Goal: Task Accomplishment & Management: Manage account settings

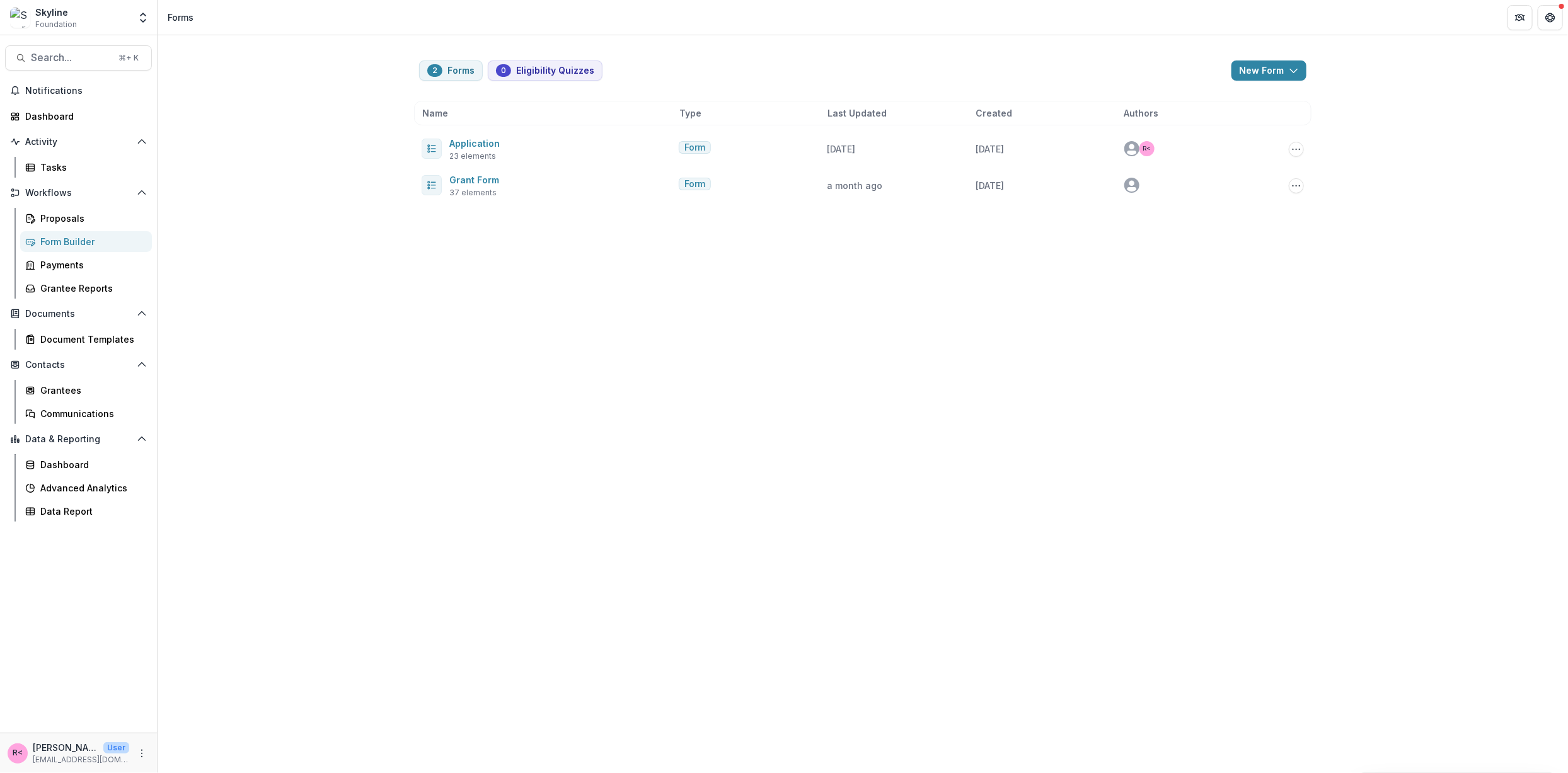
click at [450, 384] on div "2 Forms 0 Eligibility Quizzes New Form New Eligibility Quiz New Form Name Type …" at bounding box center [862, 404] width 1410 height 738
click at [102, 241] on div "Form Builder" at bounding box center [91, 241] width 102 height 13
click at [82, 213] on div "Proposals" at bounding box center [91, 218] width 102 height 13
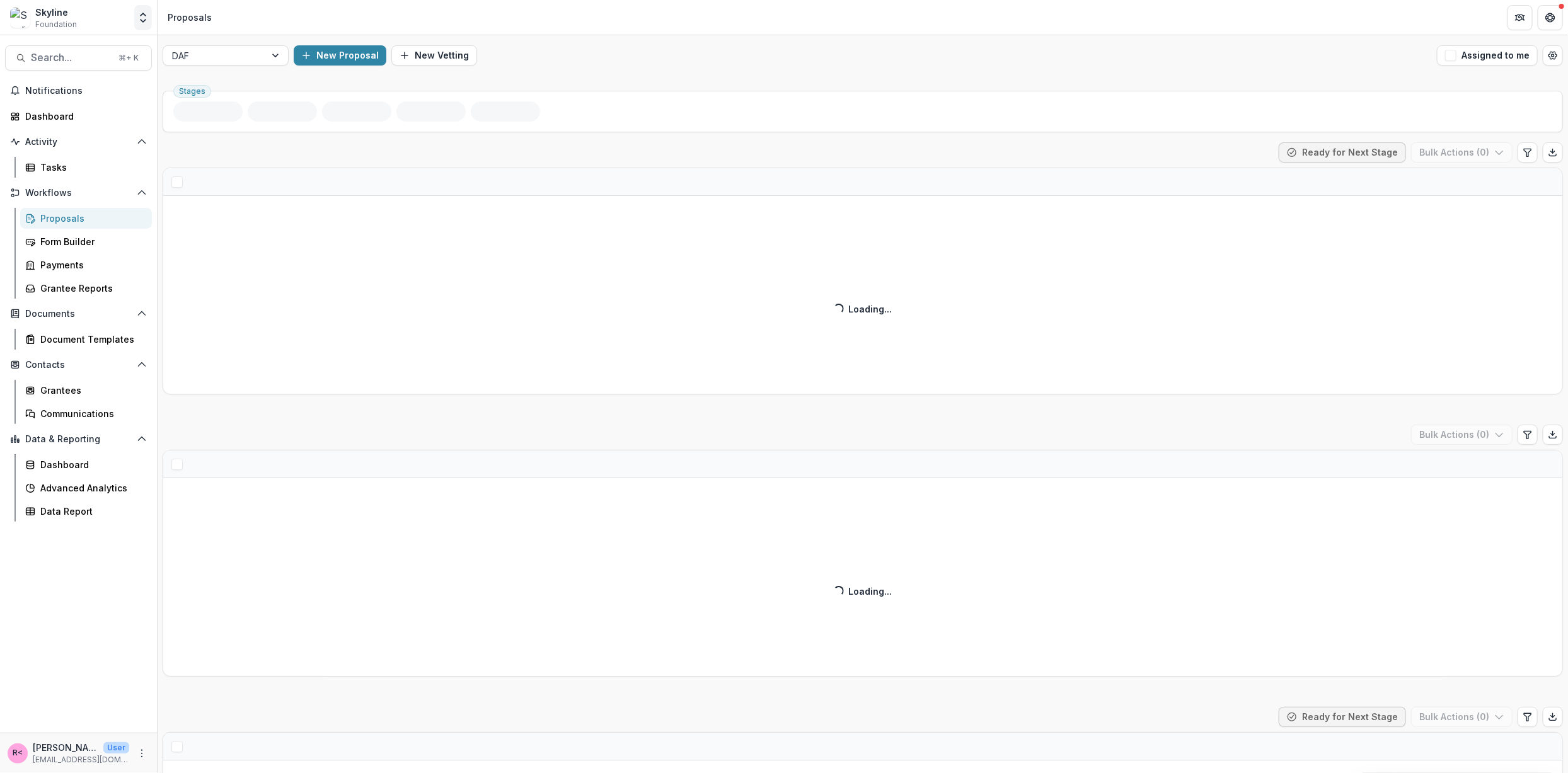
click at [148, 17] on icon "Open entity switcher" at bounding box center [143, 17] width 13 height 13
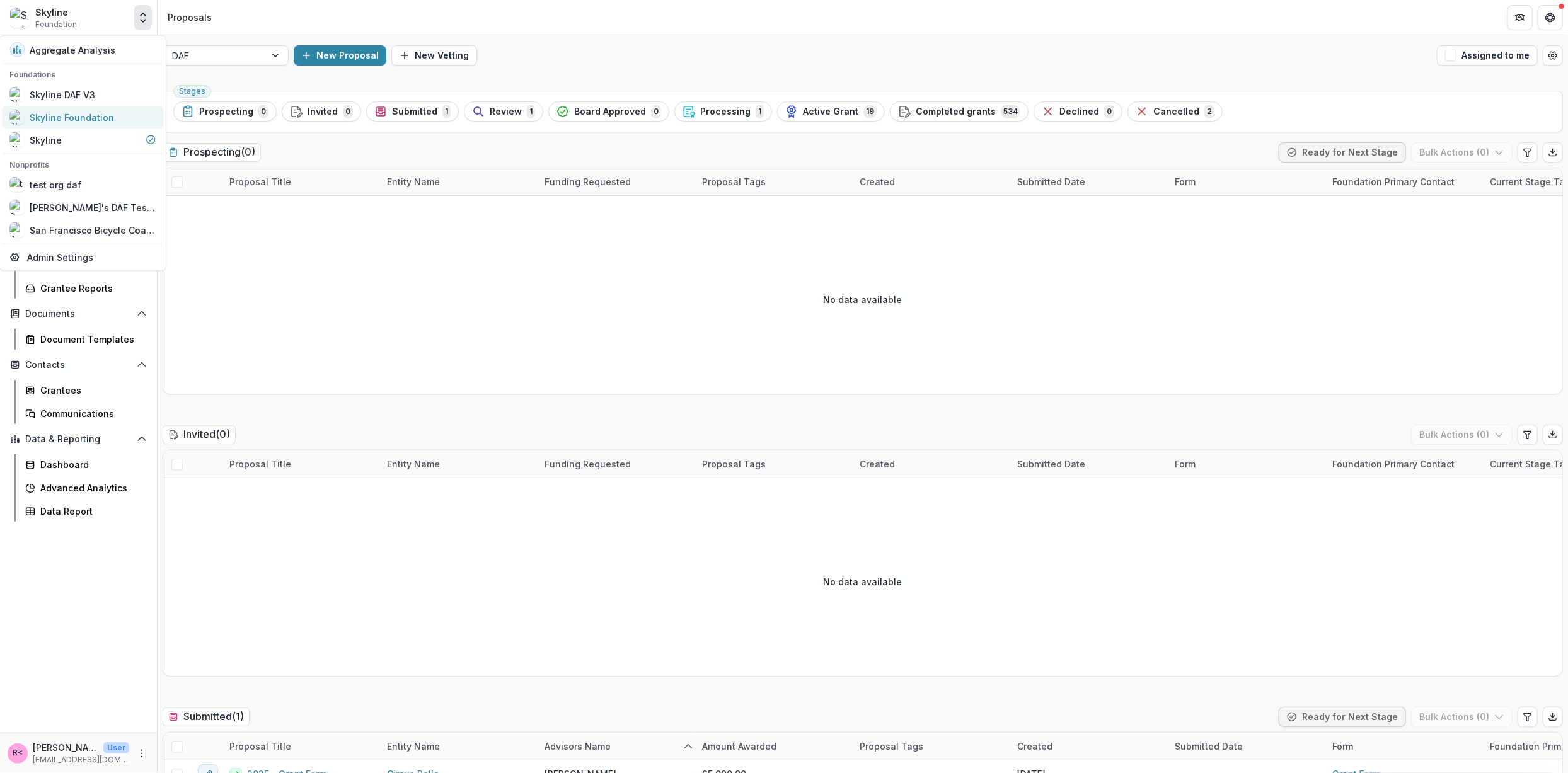
click at [108, 113] on div "Skyline Foundation" at bounding box center [71, 116] width 84 height 13
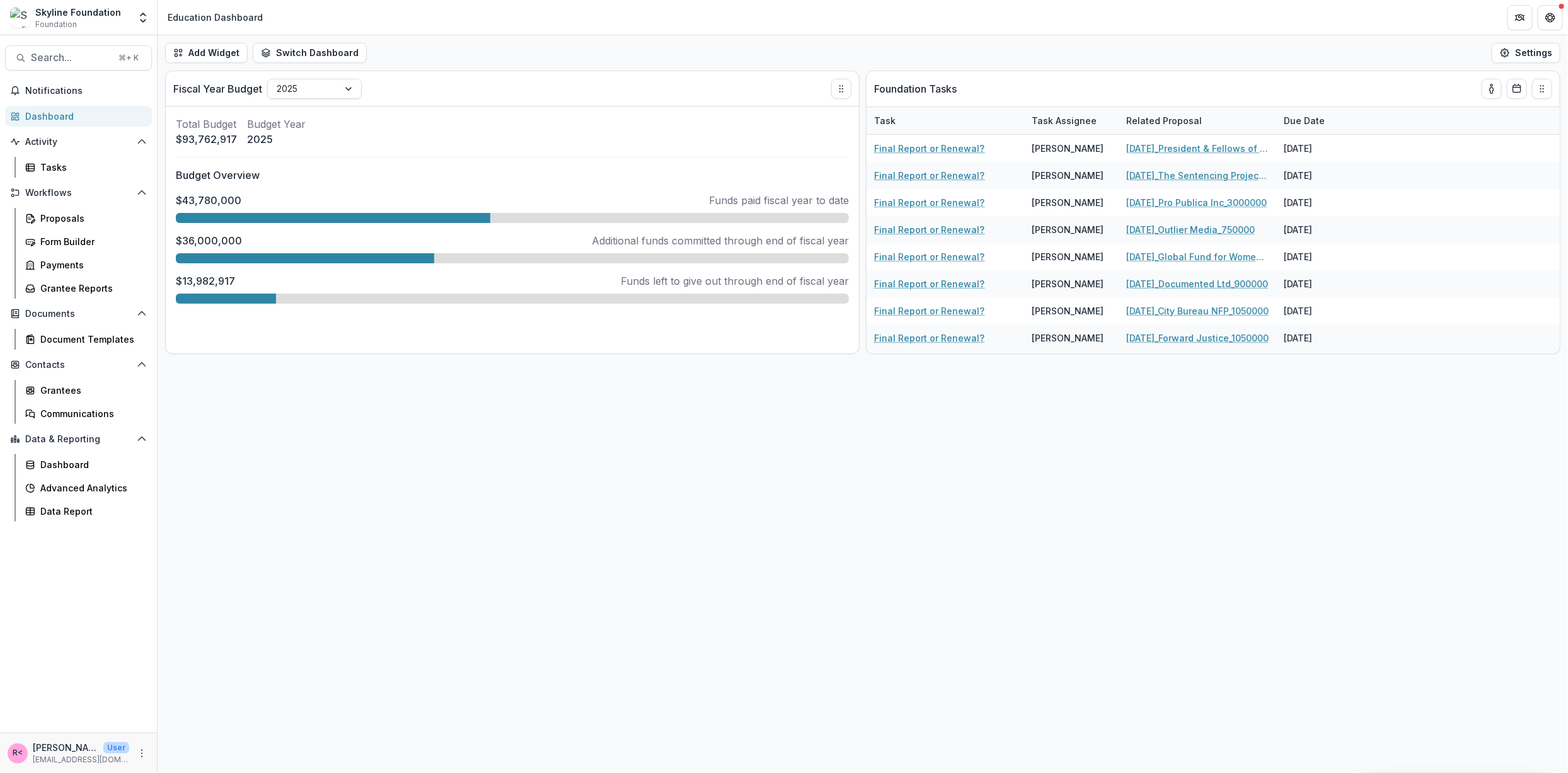
click at [66, 124] on link "Dashboard" at bounding box center [78, 116] width 147 height 21
click at [69, 89] on span "Notifications" at bounding box center [86, 91] width 121 height 10
click at [73, 121] on div "Dashboard" at bounding box center [83, 116] width 116 height 13
click at [99, 292] on div "Grantee Reports" at bounding box center [91, 288] width 102 height 13
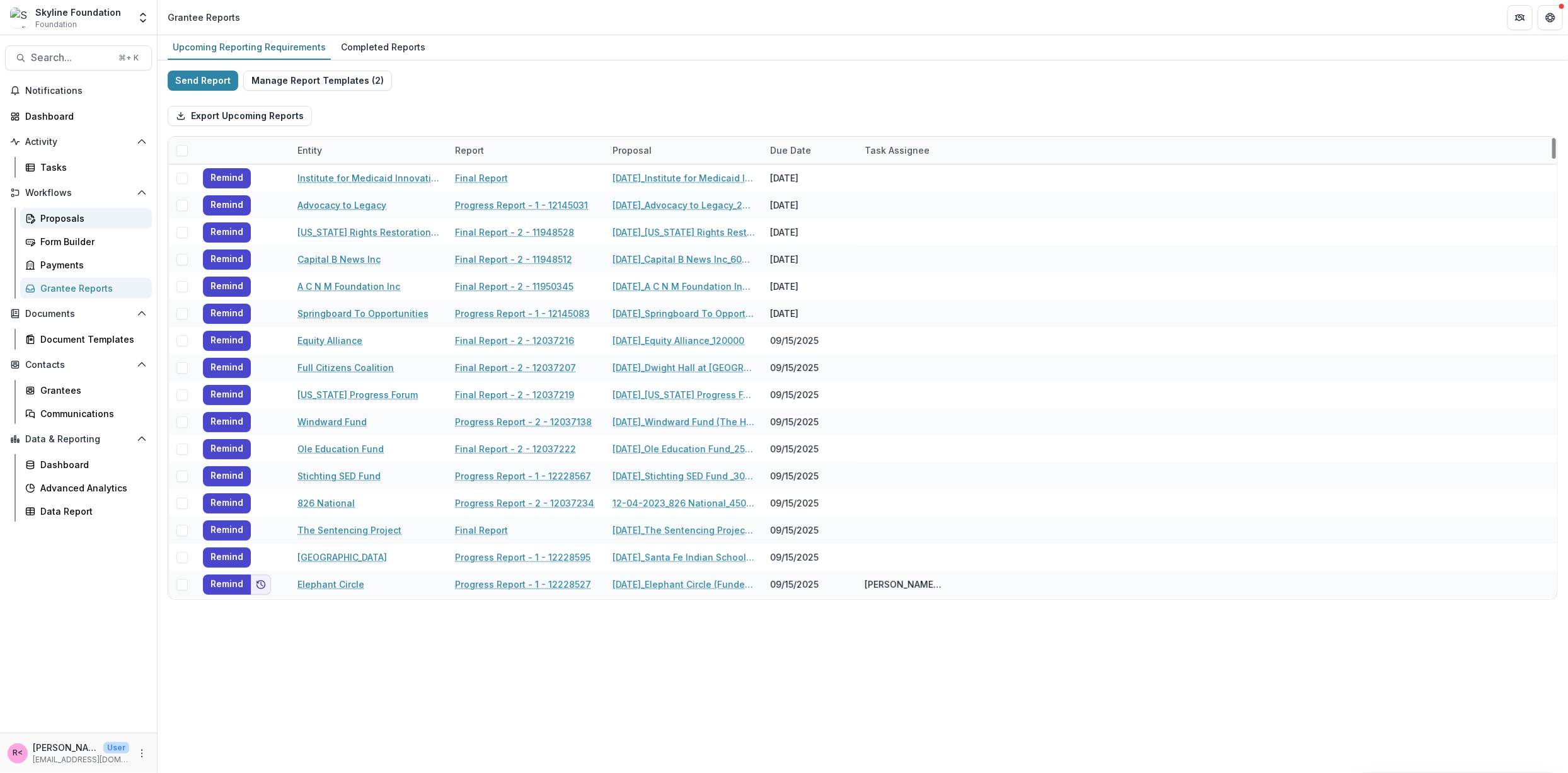
click at [65, 218] on div "Proposals" at bounding box center [91, 218] width 102 height 13
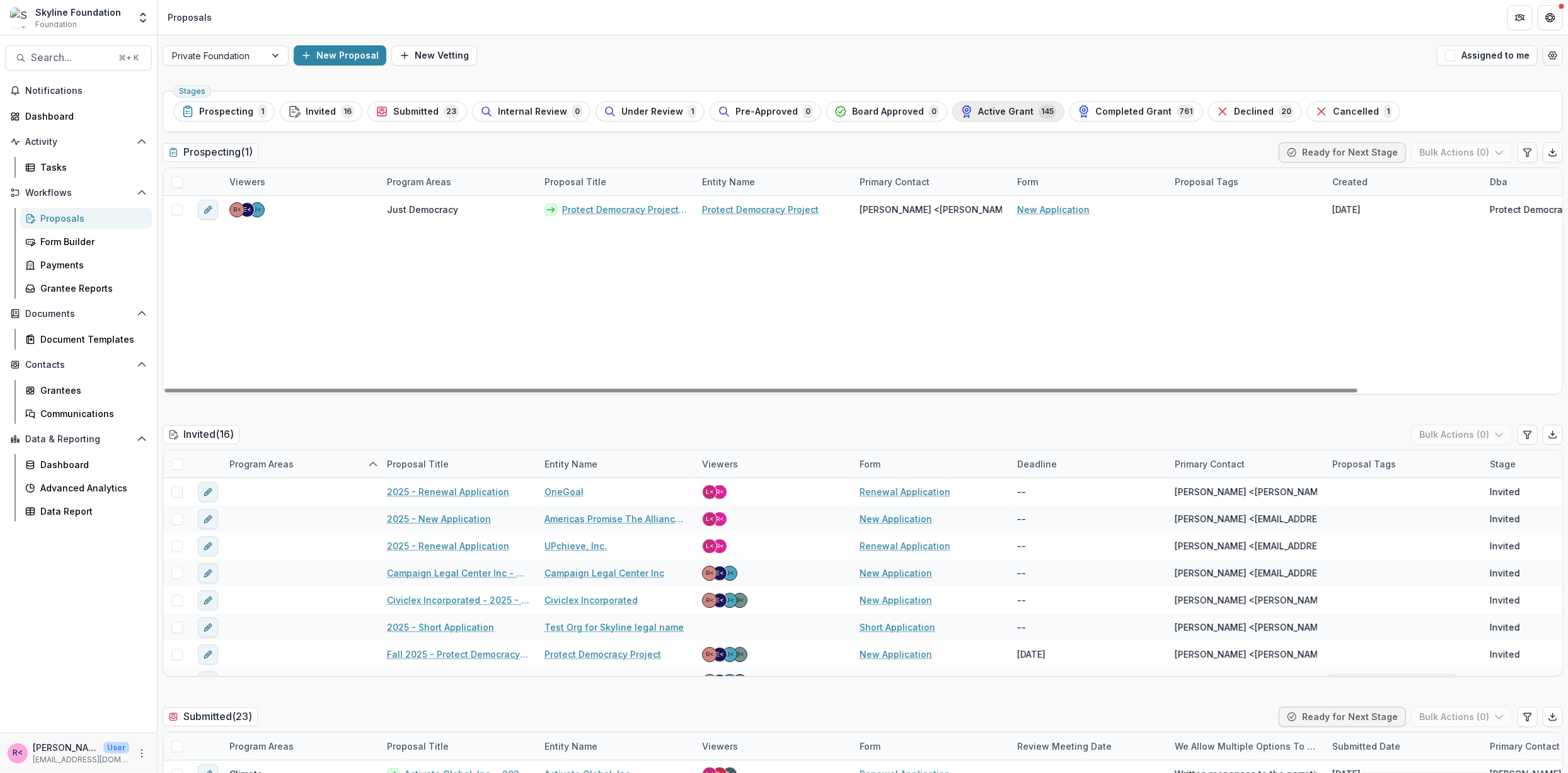
click at [1003, 111] on span "Active Grant" at bounding box center [1006, 112] width 56 height 10
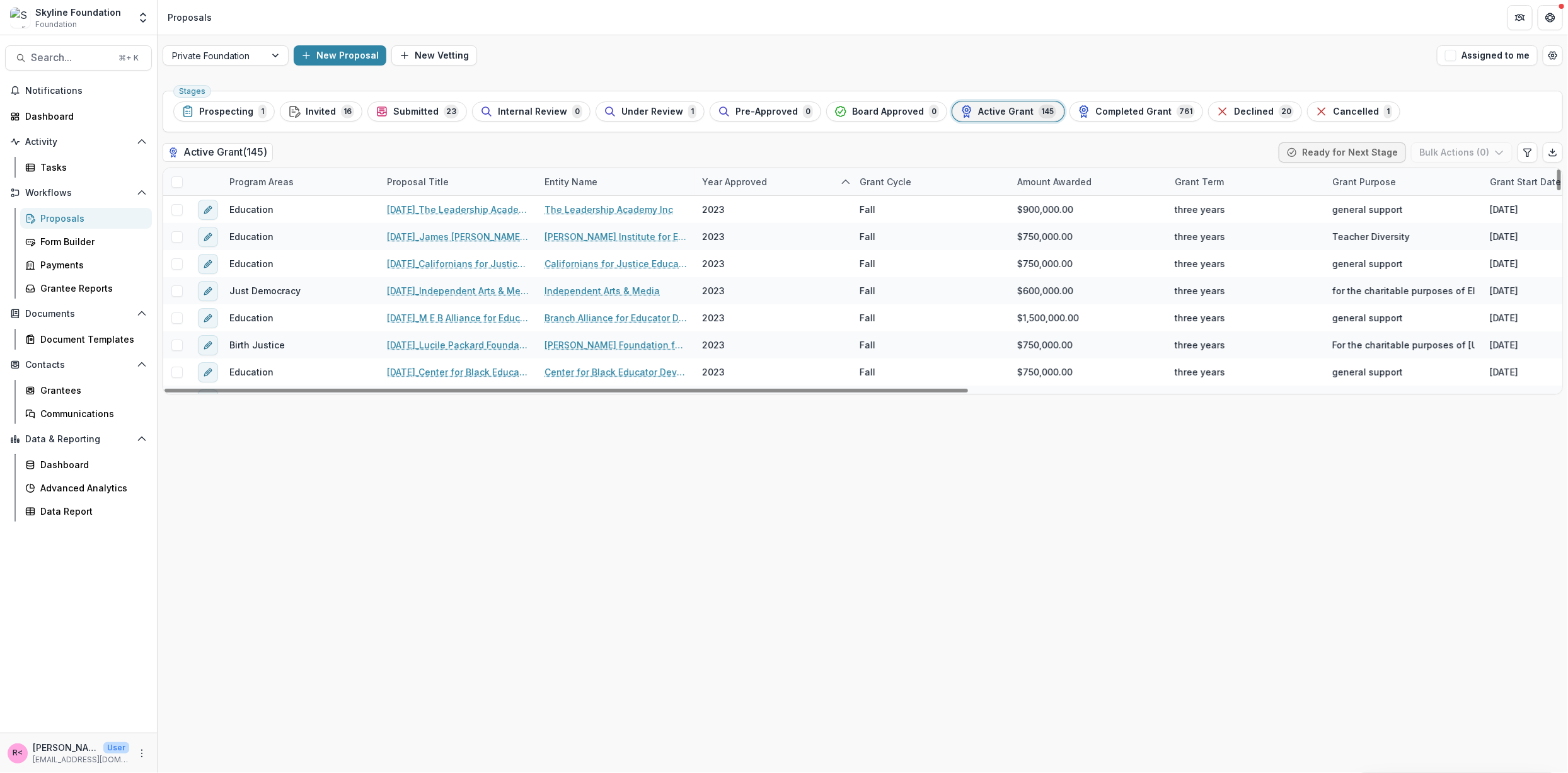
click at [734, 175] on div "Year approved" at bounding box center [734, 181] width 80 height 13
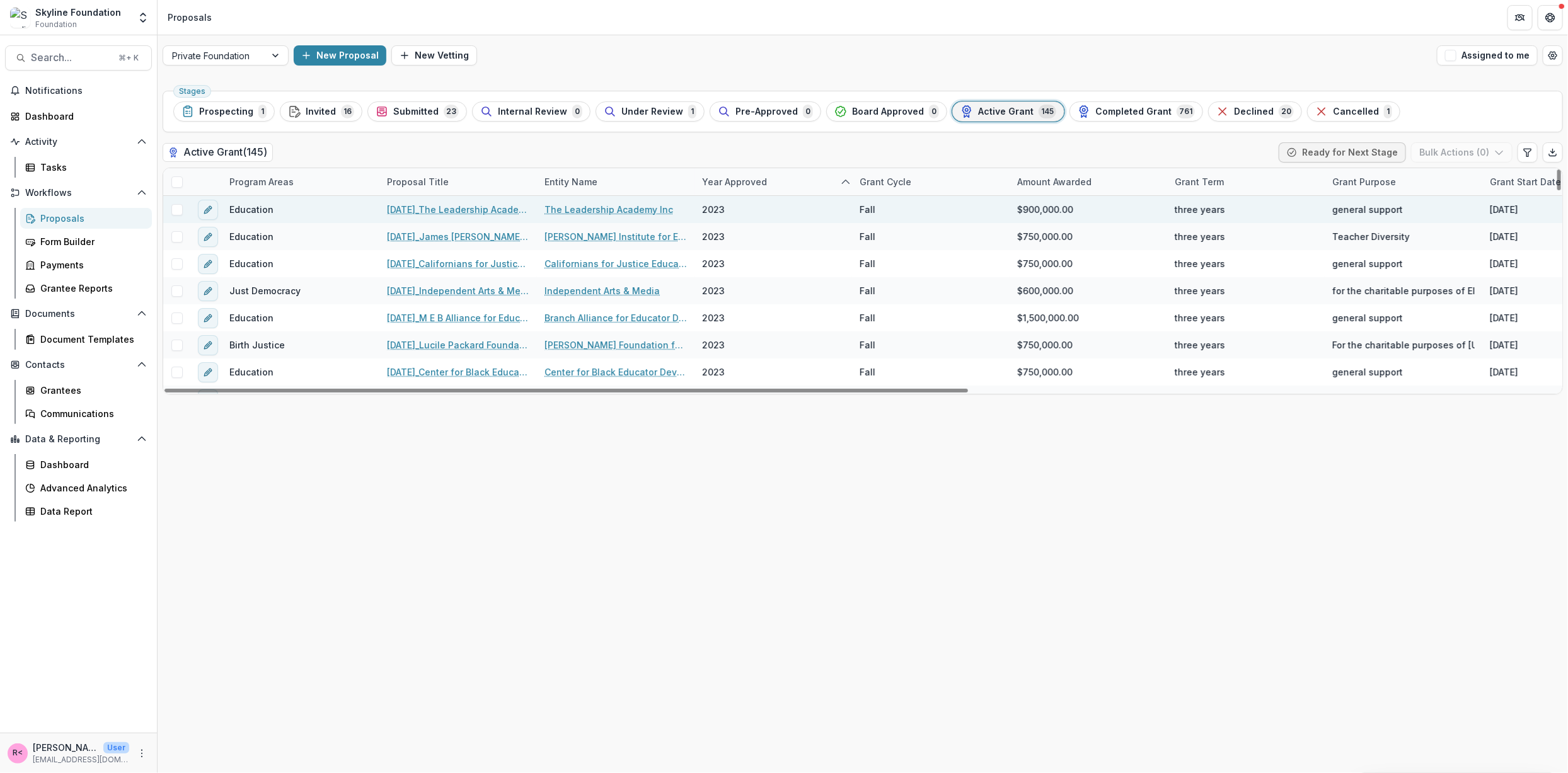
click at [739, 196] on div "2023" at bounding box center [773, 209] width 158 height 27
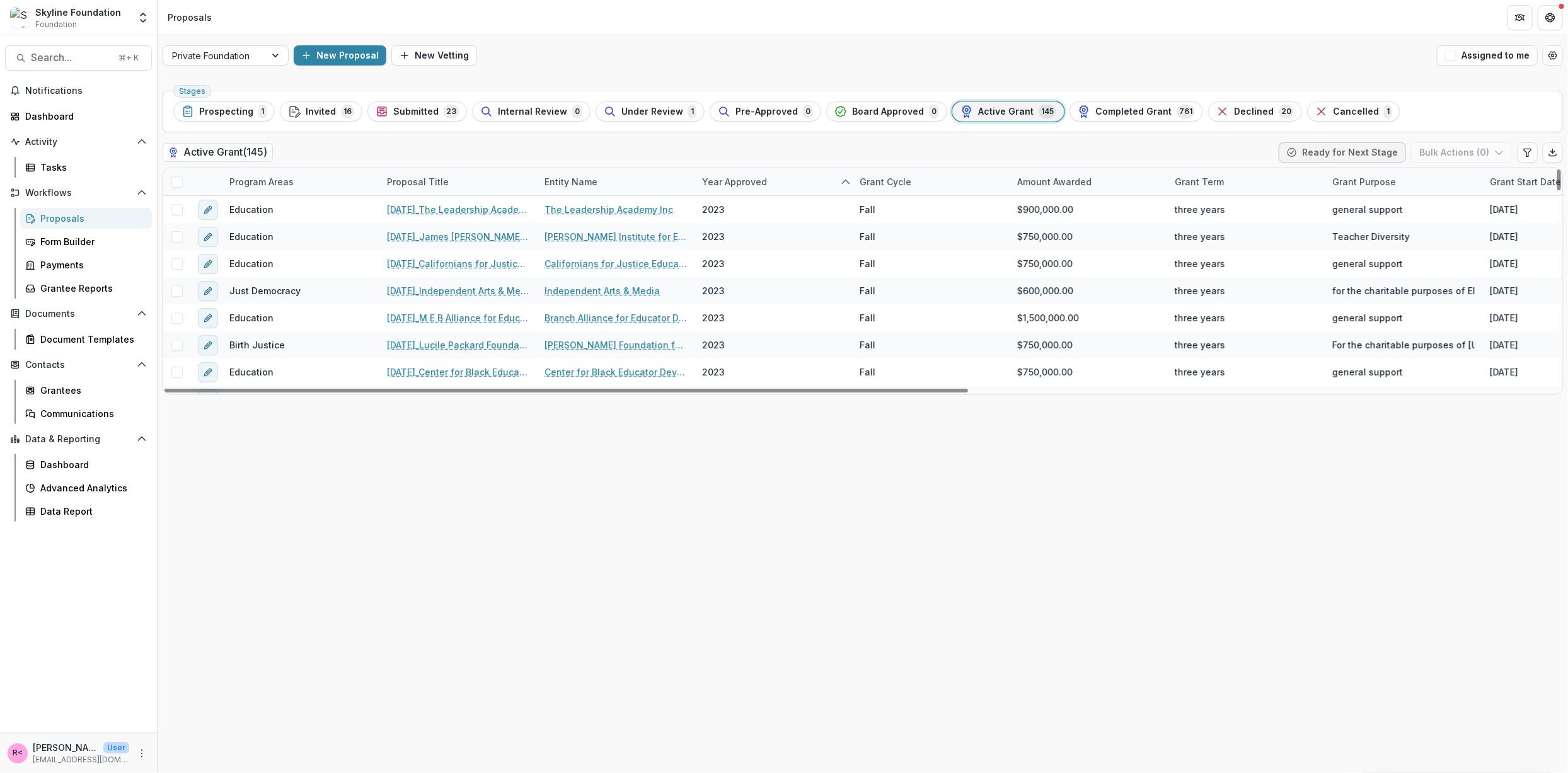
click at [725, 181] on div "Year approved" at bounding box center [734, 181] width 80 height 13
click at [728, 206] on input at bounding box center [772, 210] width 151 height 20
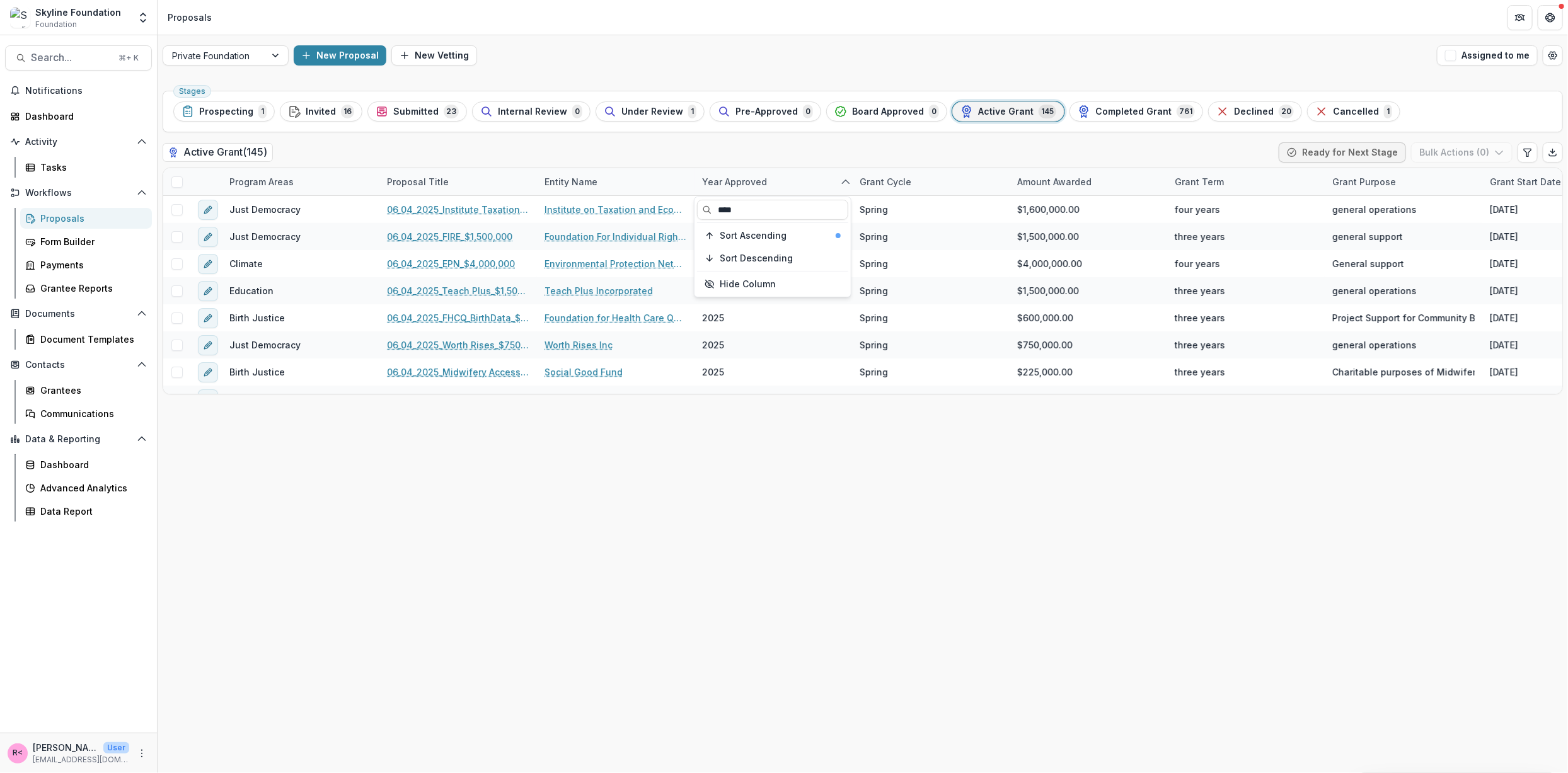
type input "****"
click at [726, 148] on div "Active Grant ( 145 ) Ready for Next Stage Bulk Actions ( 0 )" at bounding box center [862, 155] width 1401 height 25
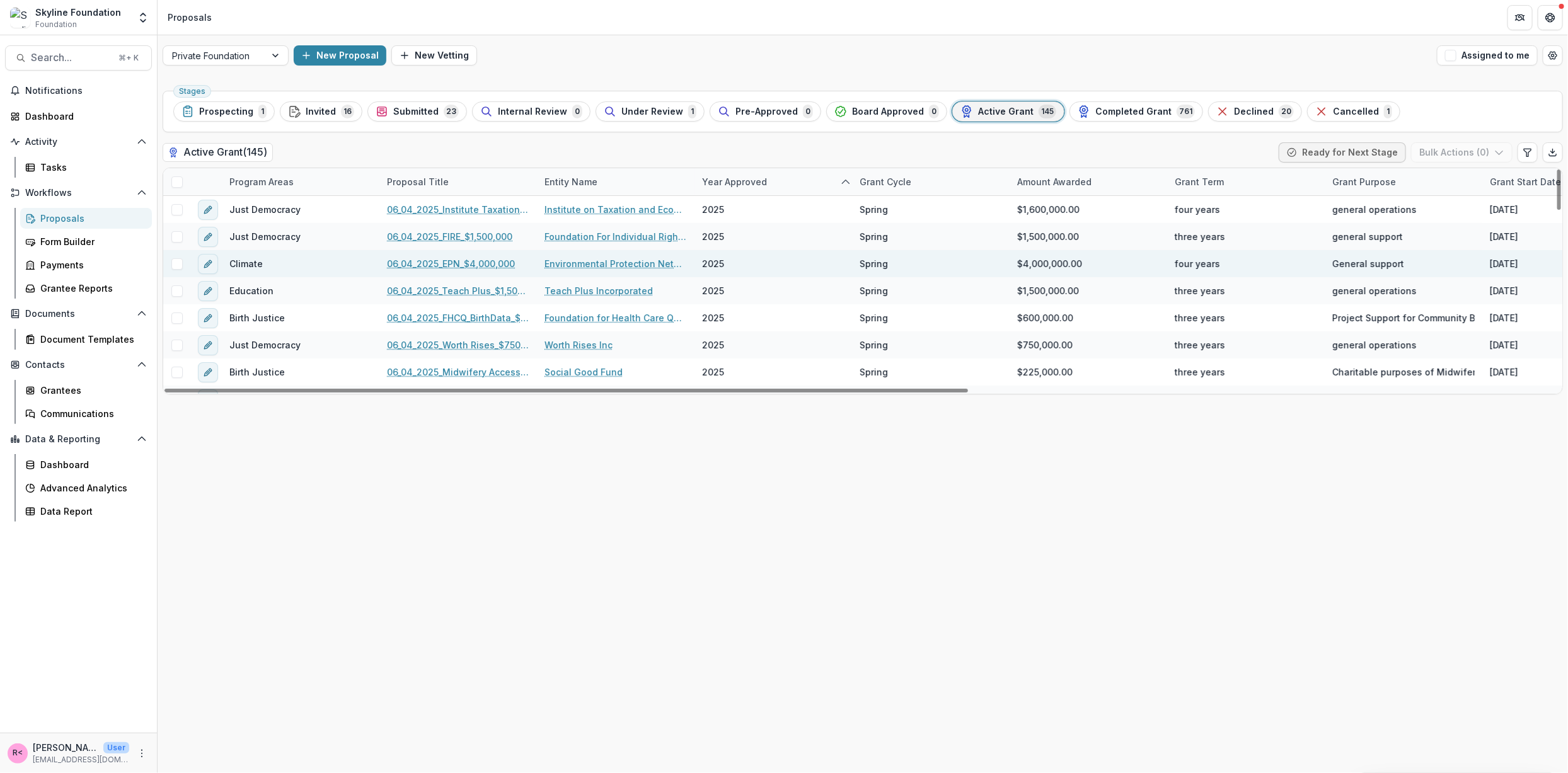
click at [476, 261] on link "06_04_2025_EPN_$4,000,000" at bounding box center [451, 263] width 128 height 13
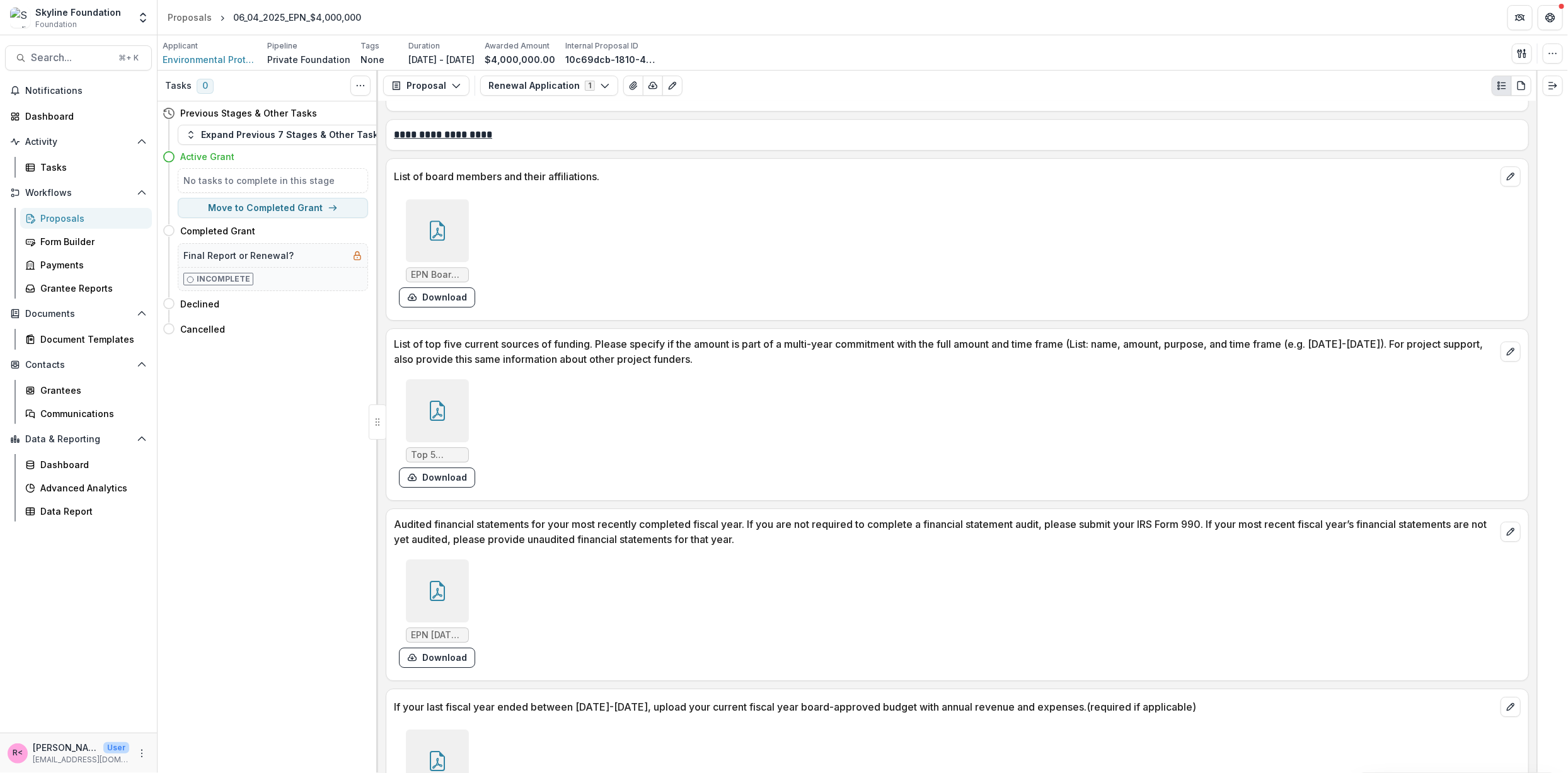
scroll to position [5731, 0]
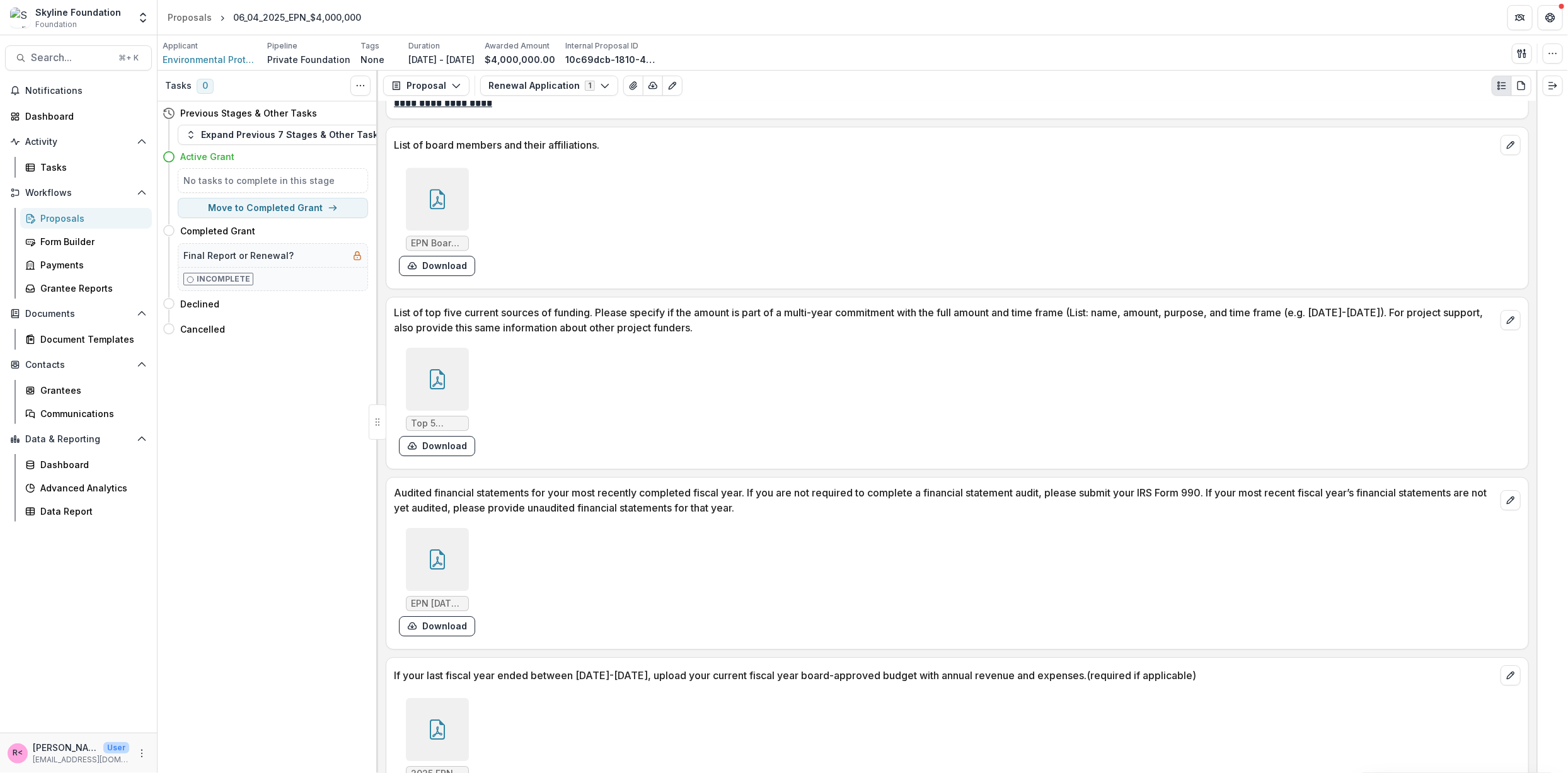
click at [444, 549] on icon at bounding box center [437, 559] width 20 height 20
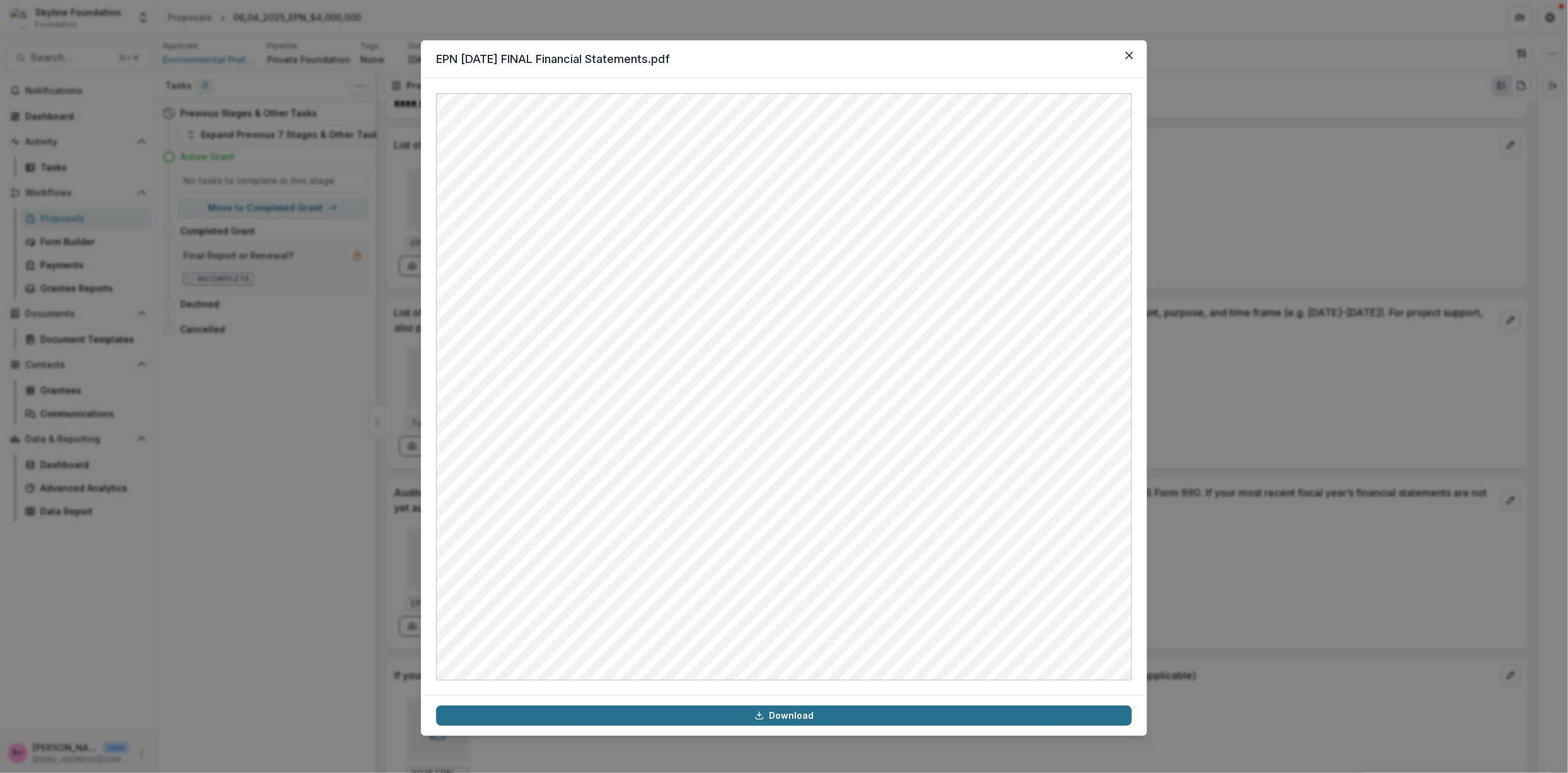
click at [825, 714] on link "Download" at bounding box center [784, 715] width 696 height 20
click at [1132, 49] on button "Close" at bounding box center [1129, 55] width 20 height 20
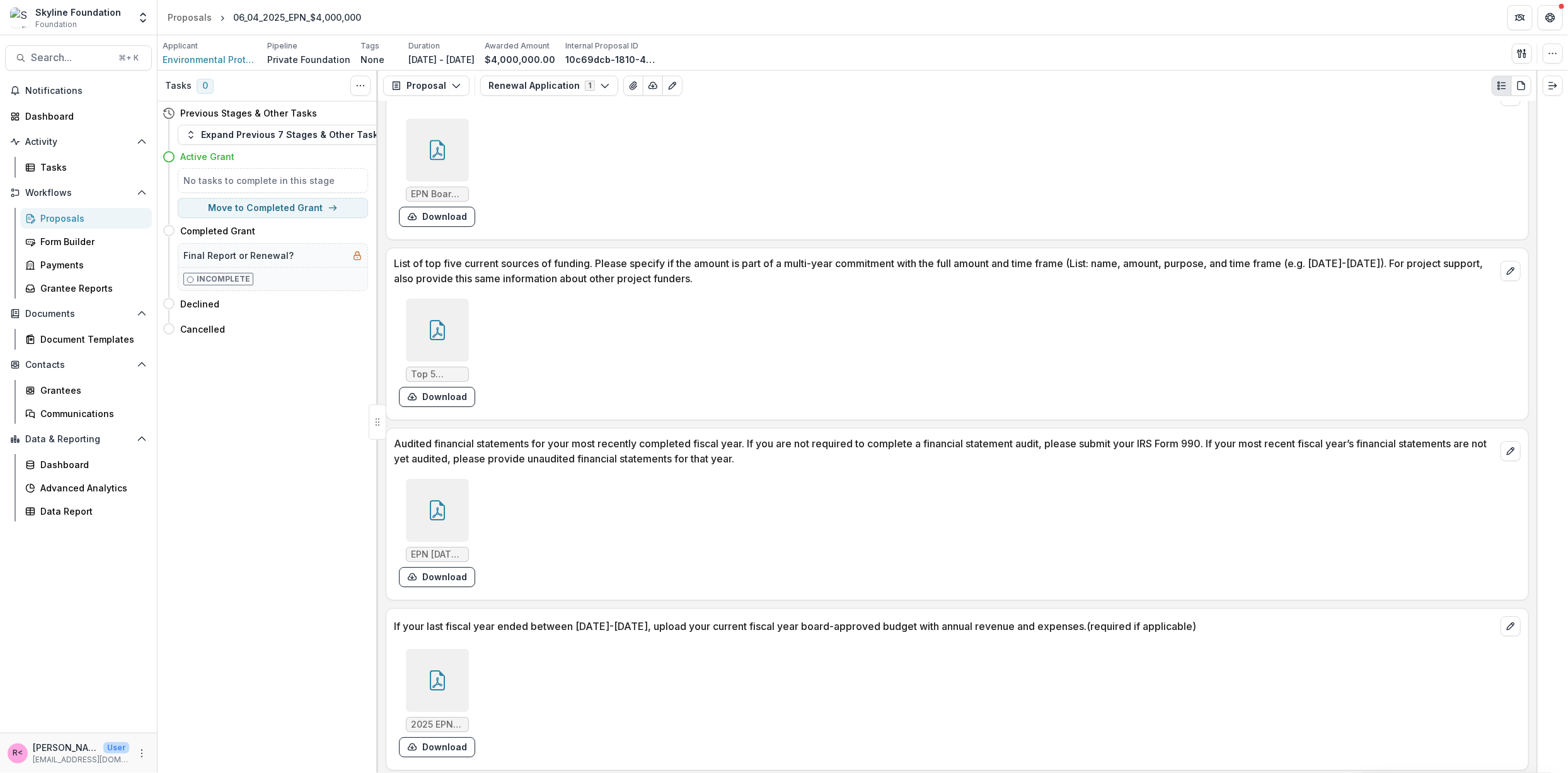
scroll to position [5835, 0]
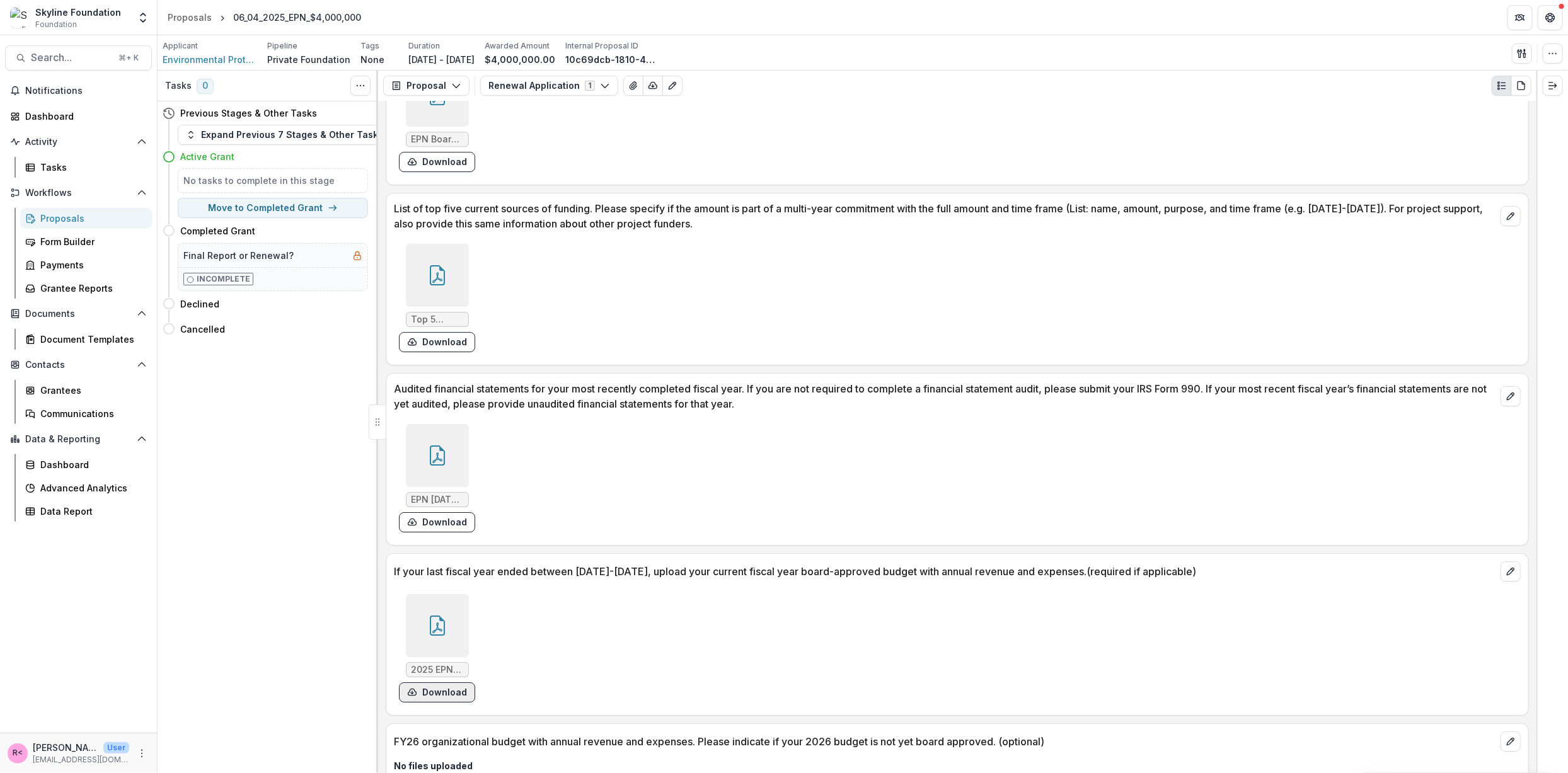
click at [428, 682] on button "Download" at bounding box center [436, 692] width 76 height 20
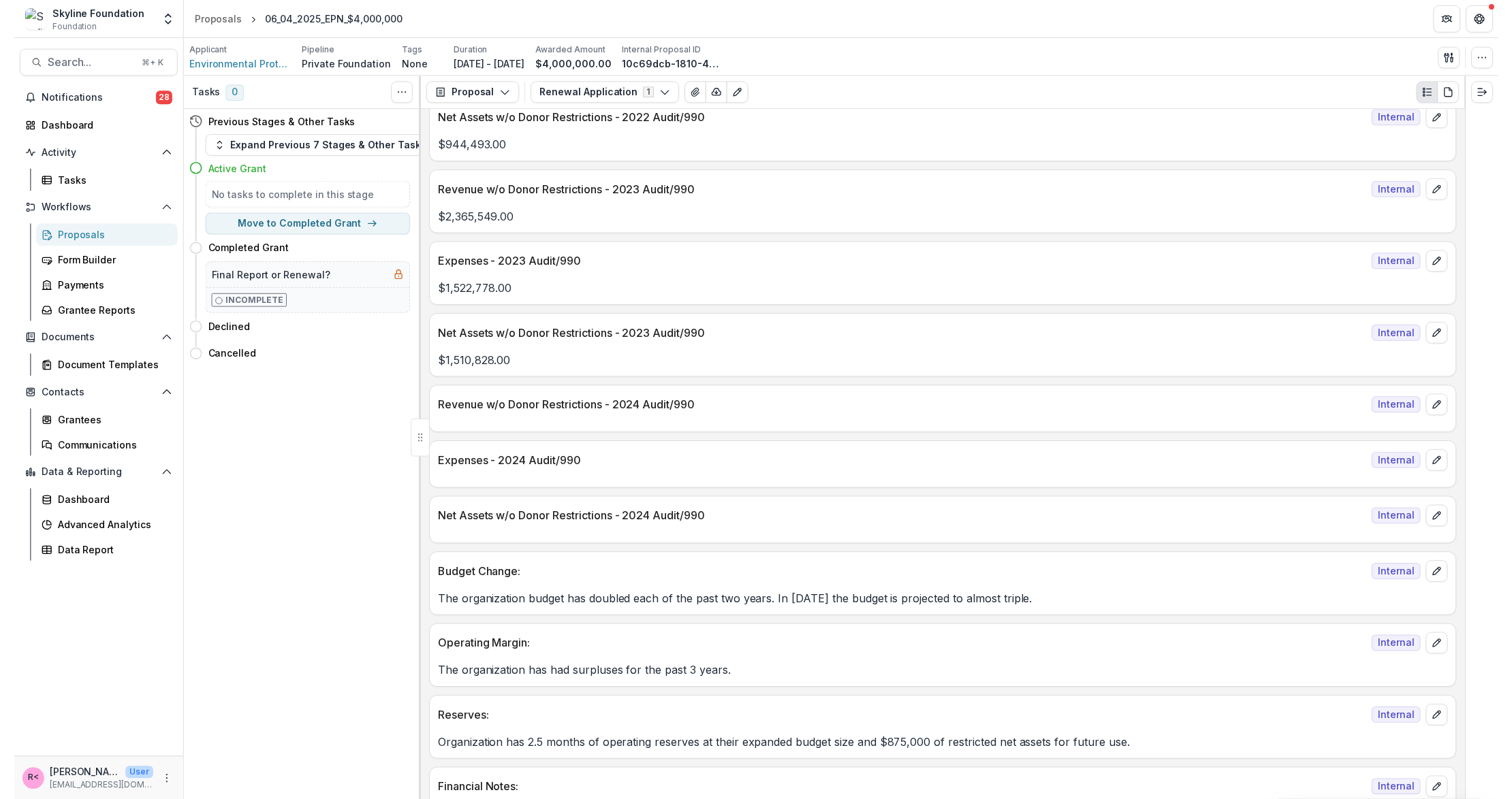
scroll to position [1554, 0]
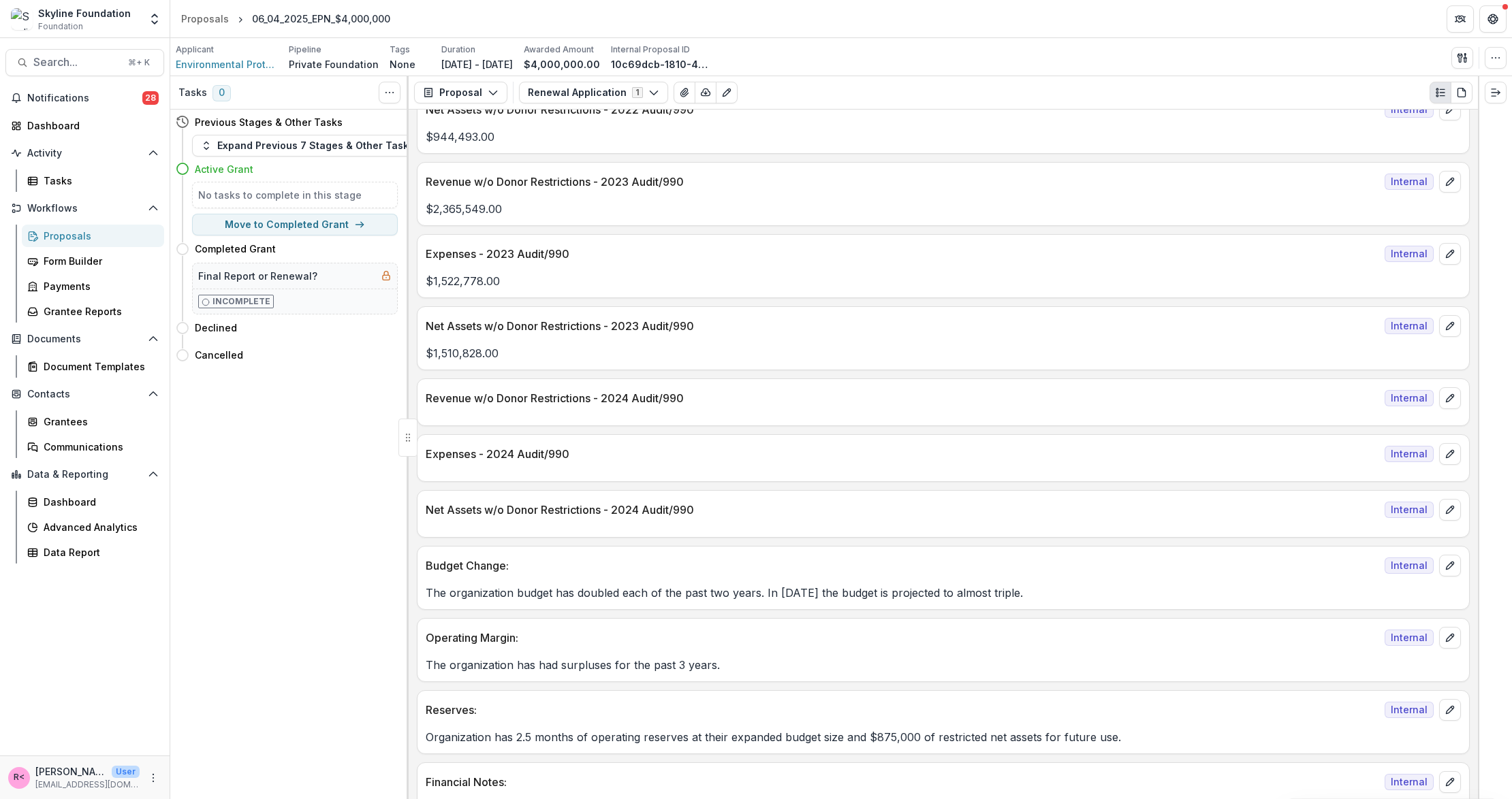
click at [90, 236] on div "Proposals" at bounding box center [99, 236] width 110 height 14
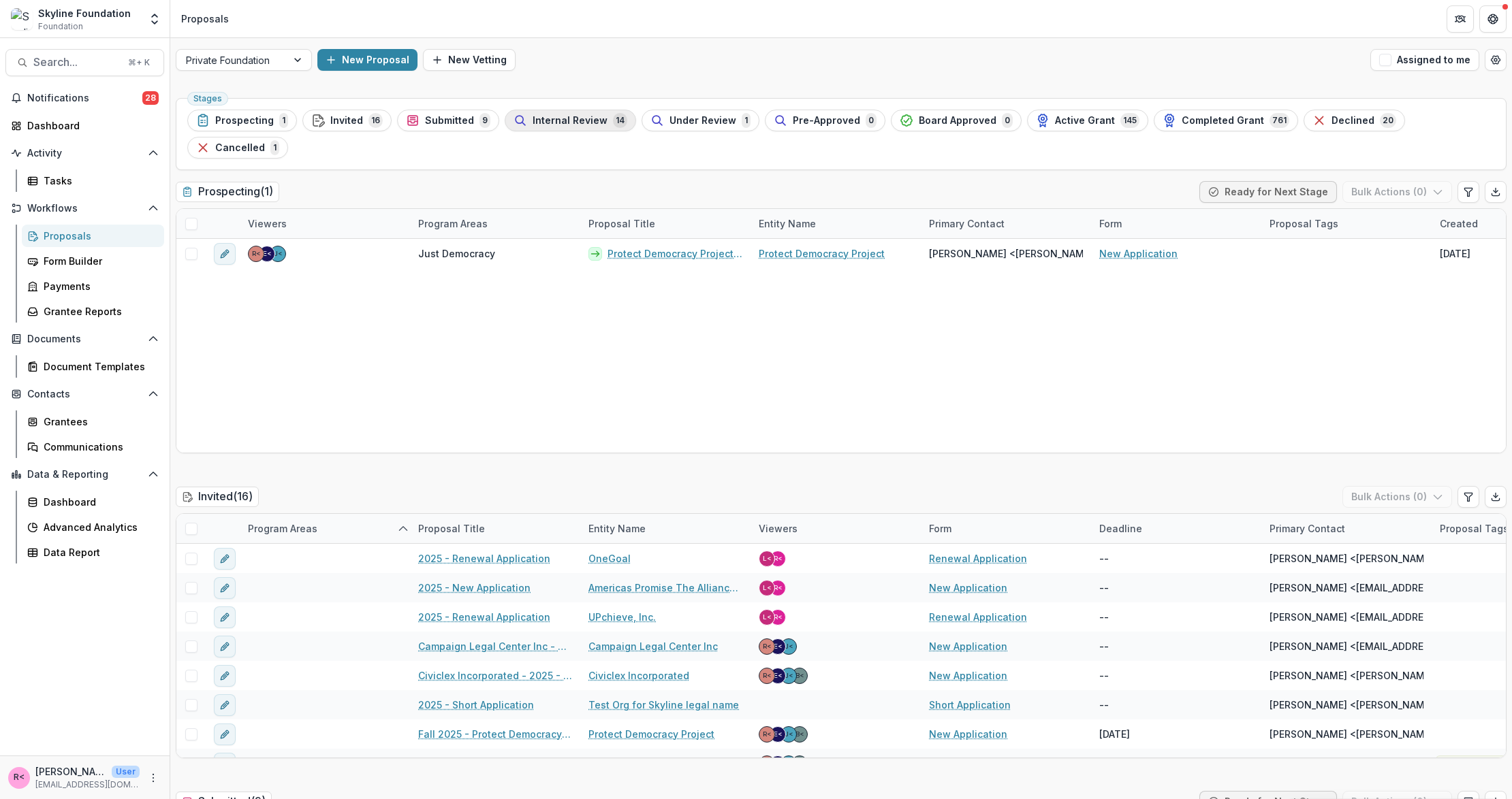
click at [587, 111] on button "Internal Review 14" at bounding box center [570, 120] width 131 height 22
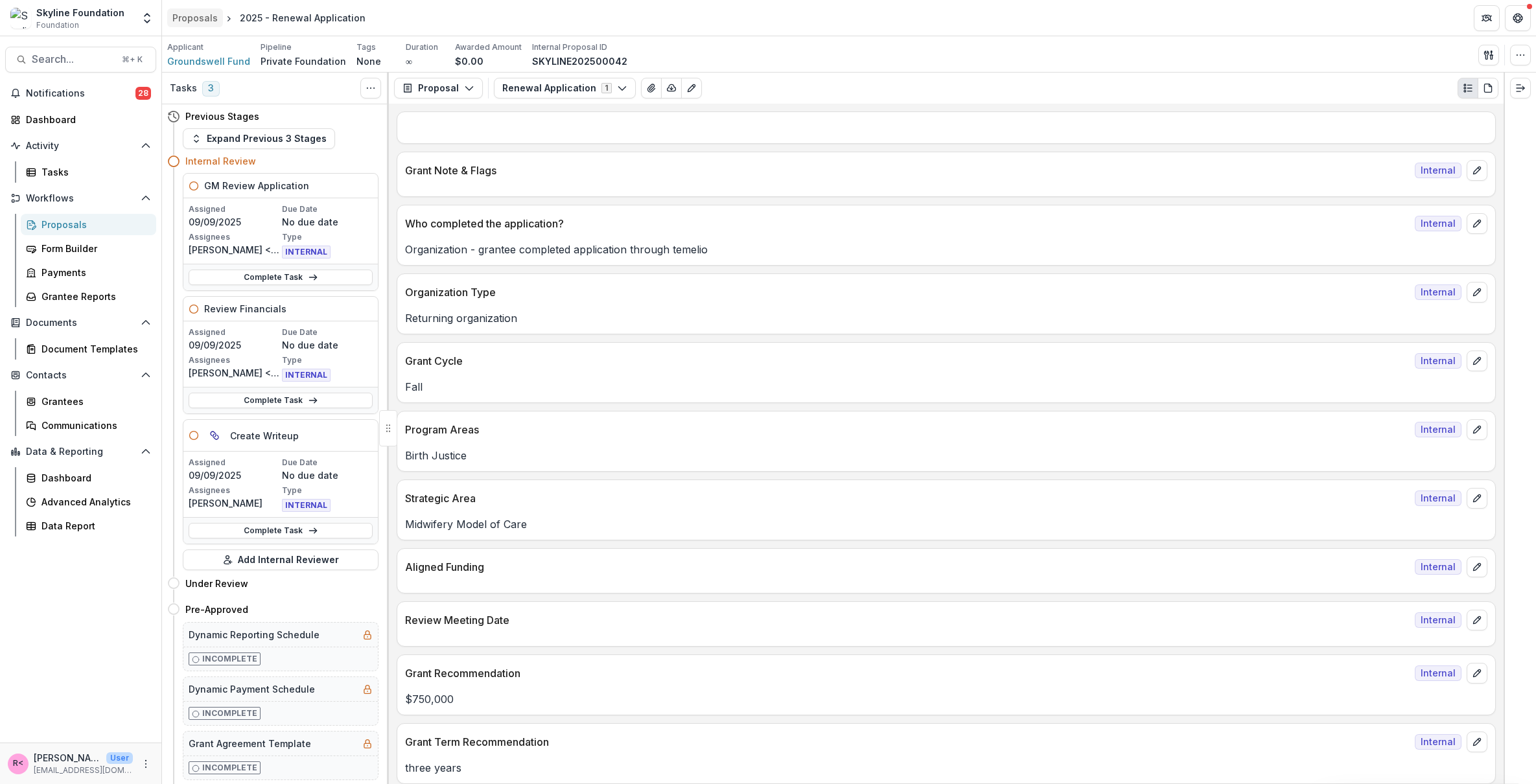
click at [206, 19] on div "Proposals" at bounding box center [194, 17] width 45 height 14
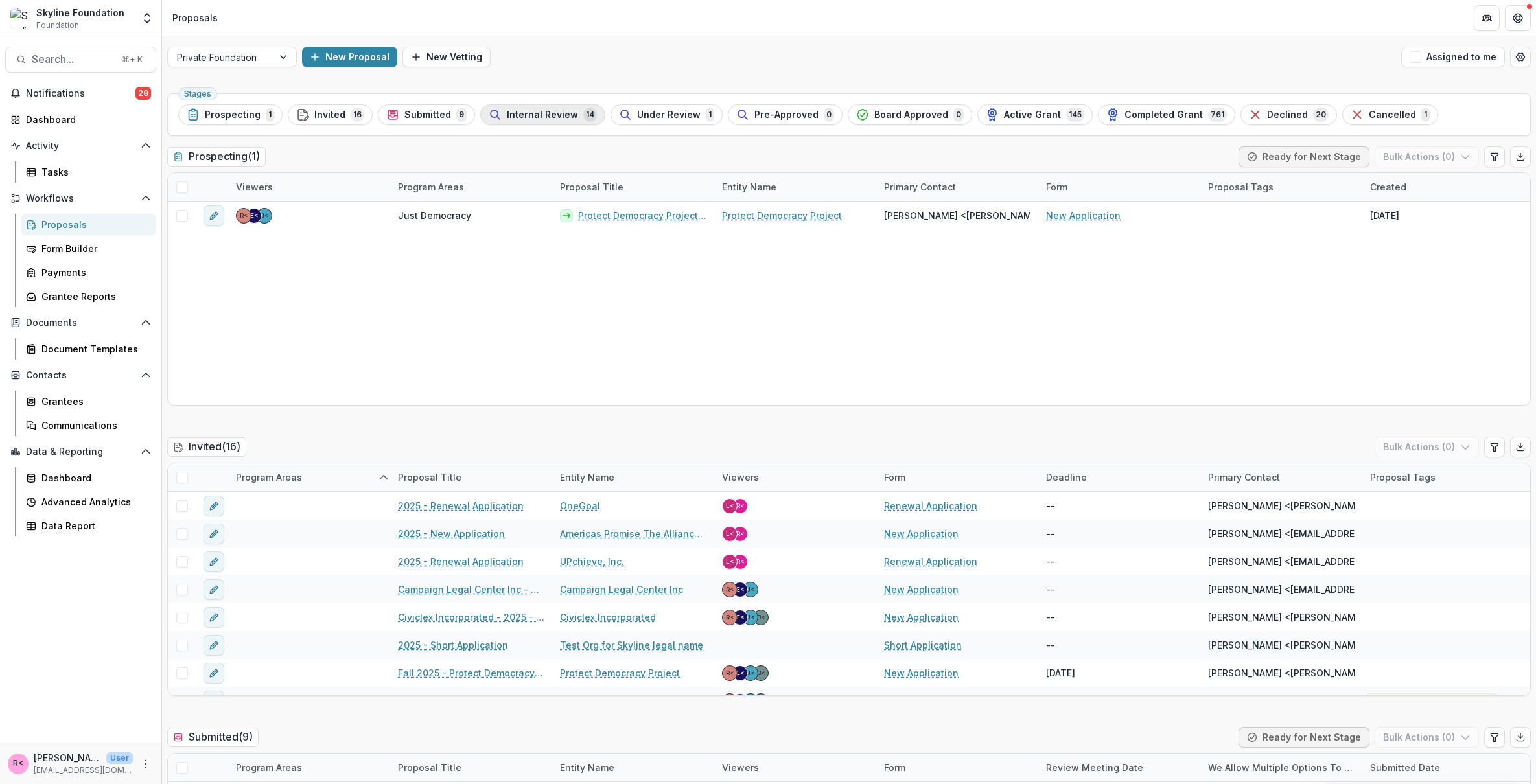
click at [531, 115] on span "Internal Review" at bounding box center [542, 115] width 71 height 11
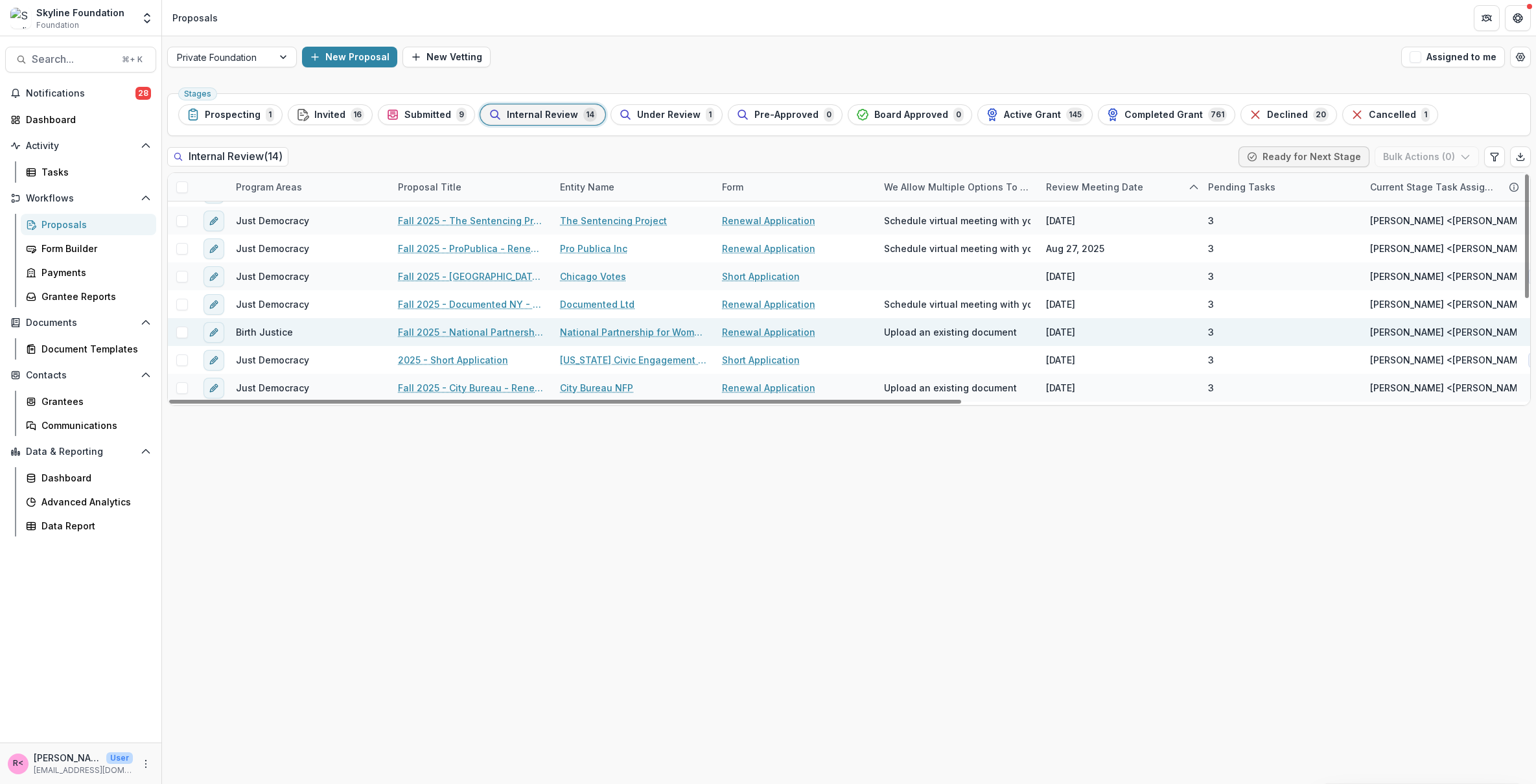
scroll to position [126, 0]
